Goal: Task Accomplishment & Management: Manage account settings

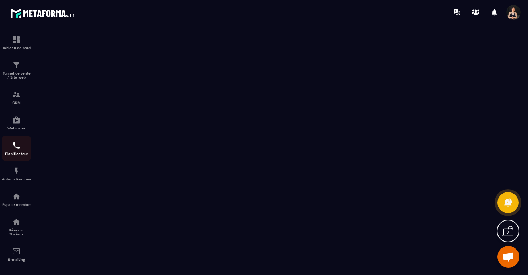
click at [12, 150] on img at bounding box center [16, 145] width 9 height 9
click at [506, 259] on span "Ouvrir le chat" at bounding box center [509, 257] width 12 height 10
click at [509, 259] on span "Ouvrir le chat" at bounding box center [509, 257] width 12 height 10
click at [508, 258] on span "Ouvrir le chat" at bounding box center [509, 257] width 12 height 10
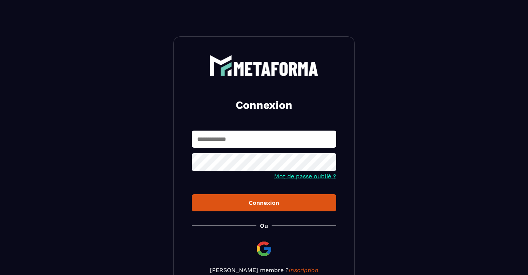
click at [235, 137] on input "text" at bounding box center [264, 138] width 145 height 17
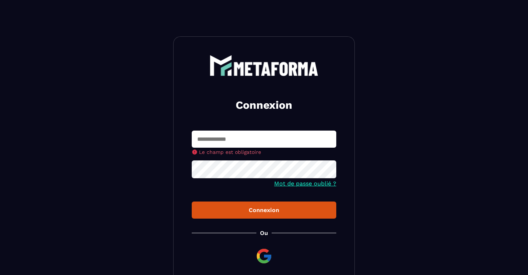
click at [231, 141] on input "text" at bounding box center [264, 138] width 145 height 17
type input "**********"
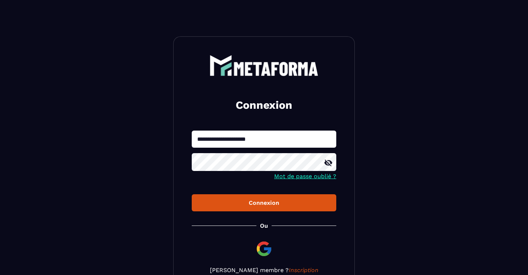
click at [192, 194] on button "Connexion" at bounding box center [264, 202] width 145 height 17
